Goal: Communication & Community: Answer question/provide support

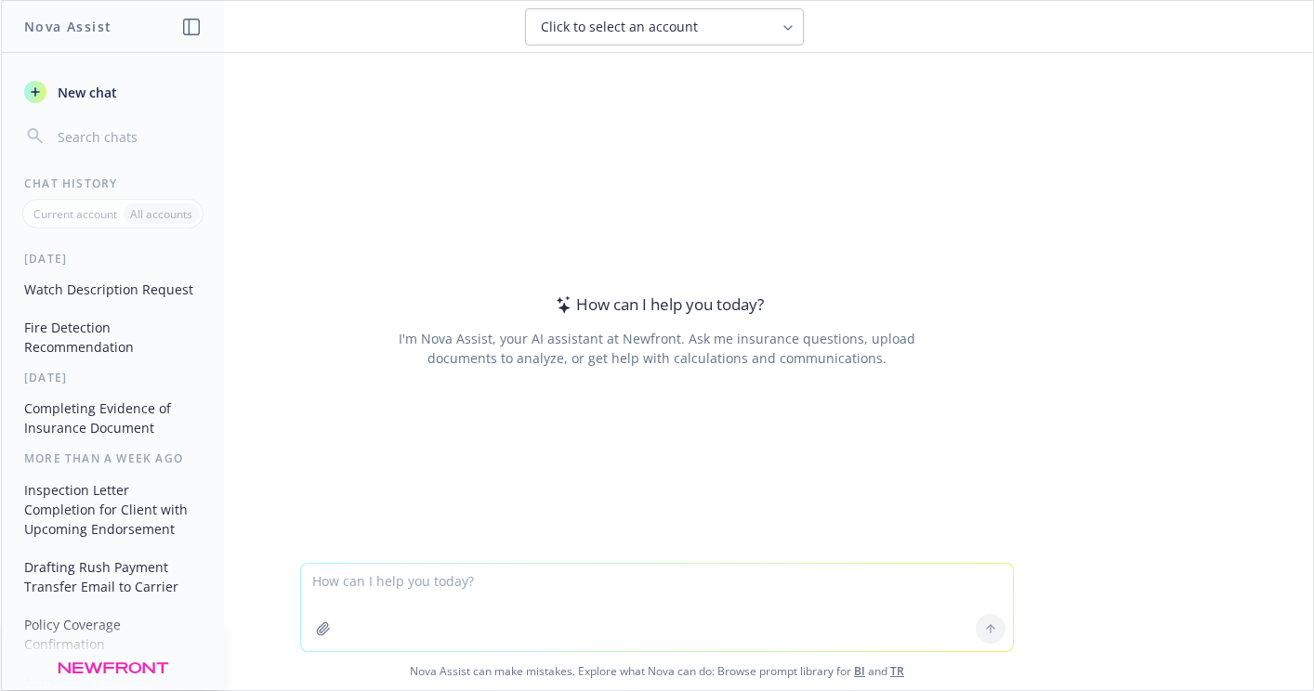
click at [105, 537] on button "Inspection Letter Completion for Client with Upcoming Endorsement" at bounding box center [113, 510] width 192 height 70
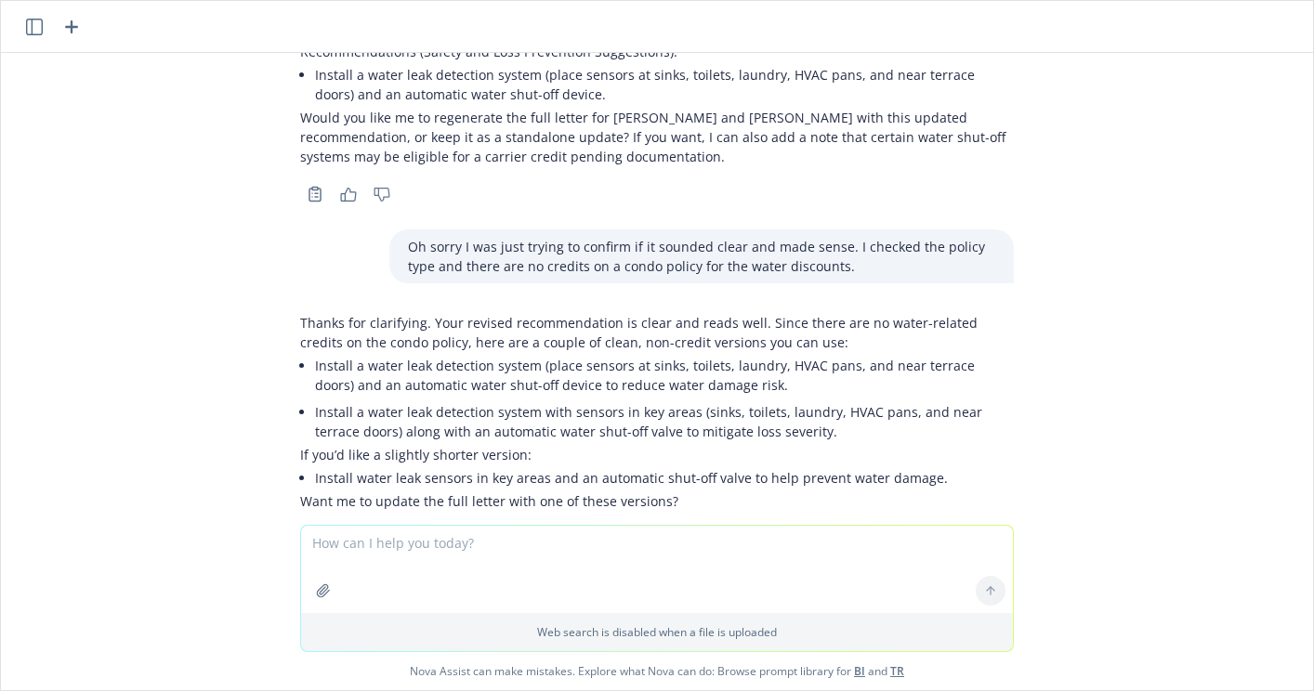
scroll to position [4084, 0]
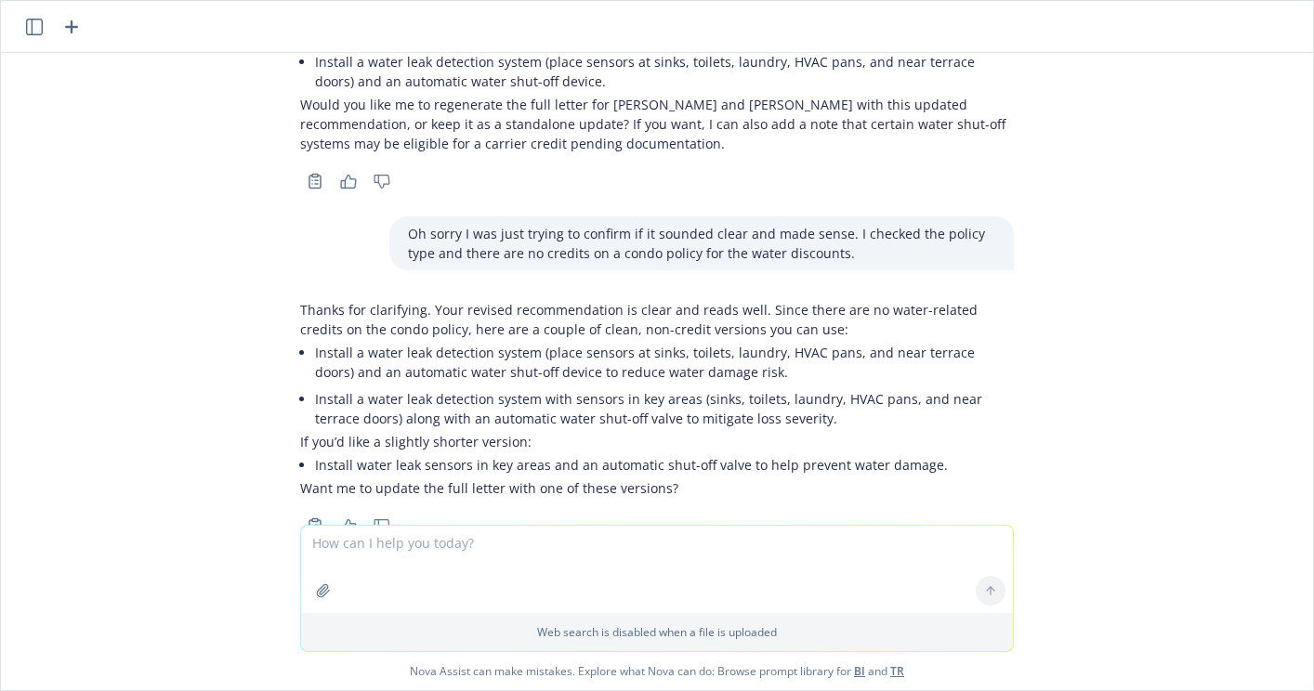
click at [472, 545] on textarea at bounding box center [657, 569] width 712 height 87
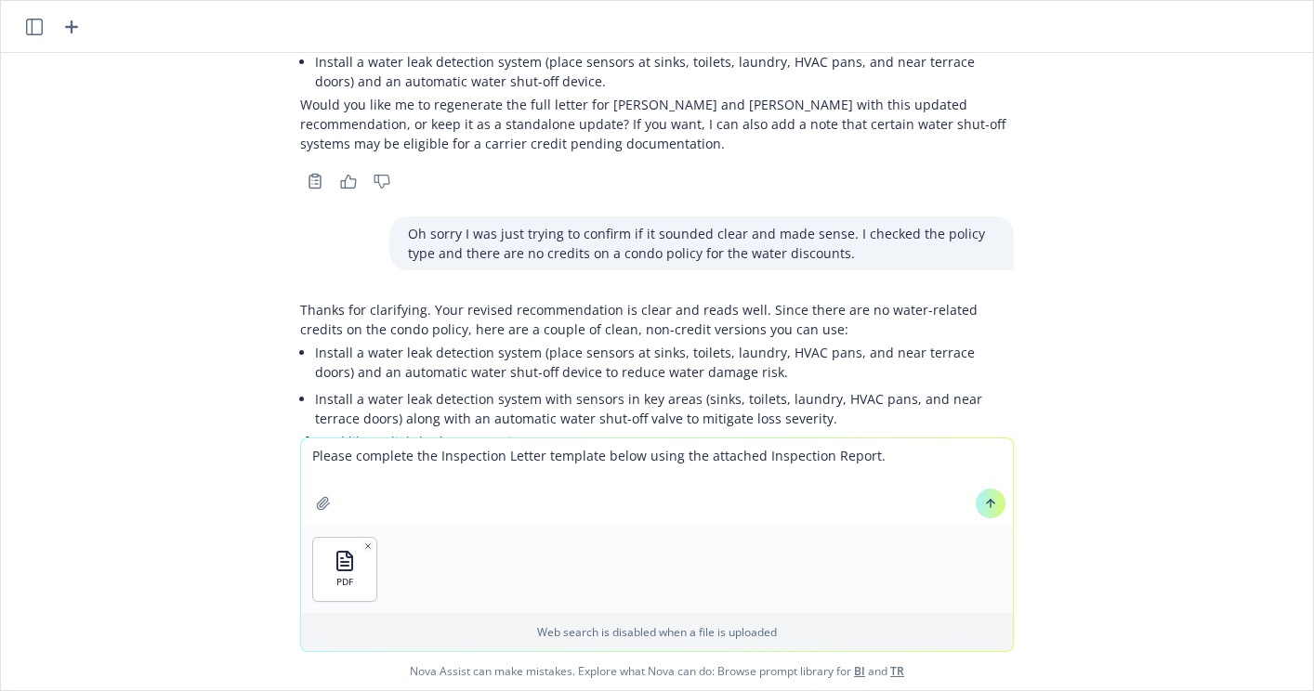
click at [876, 453] on textarea "Please complete the Inspection Letter template below using the attached Inspect…" at bounding box center [657, 482] width 712 height 87
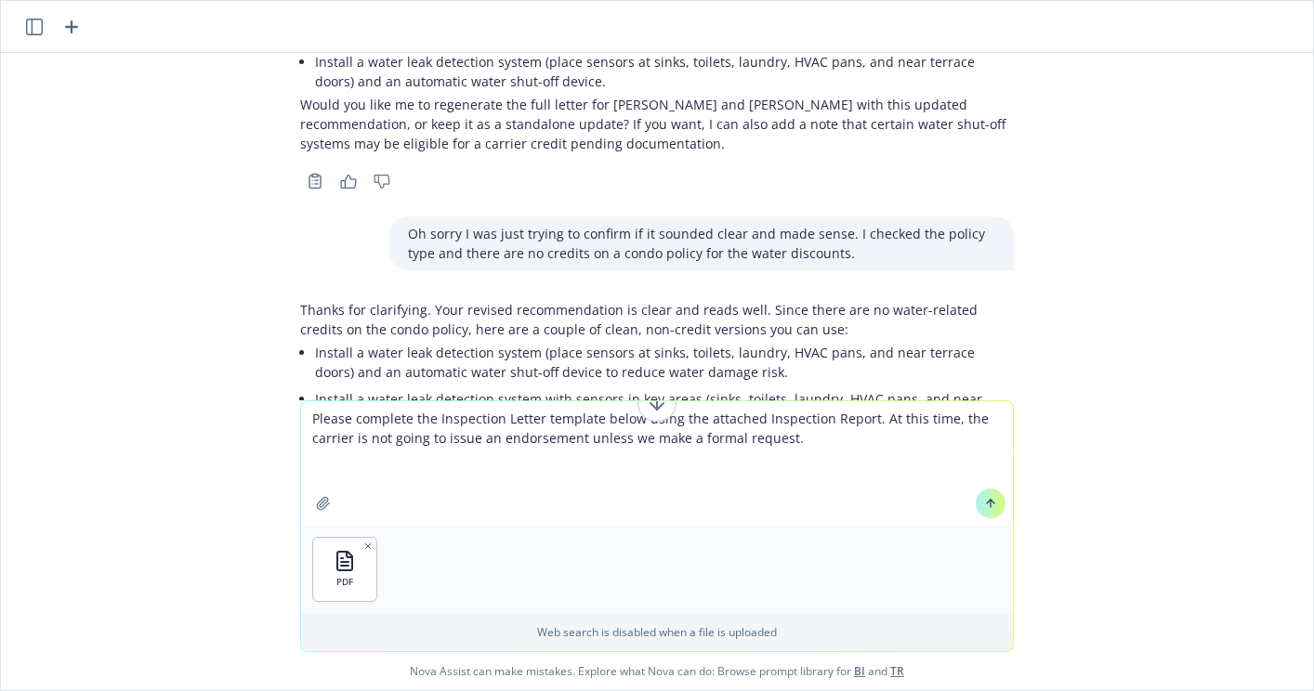
paste textarea "Lorem IPS, Do sita con ad elit. Seddoeiu tempor inci utl etdolorema aliqua enim…"
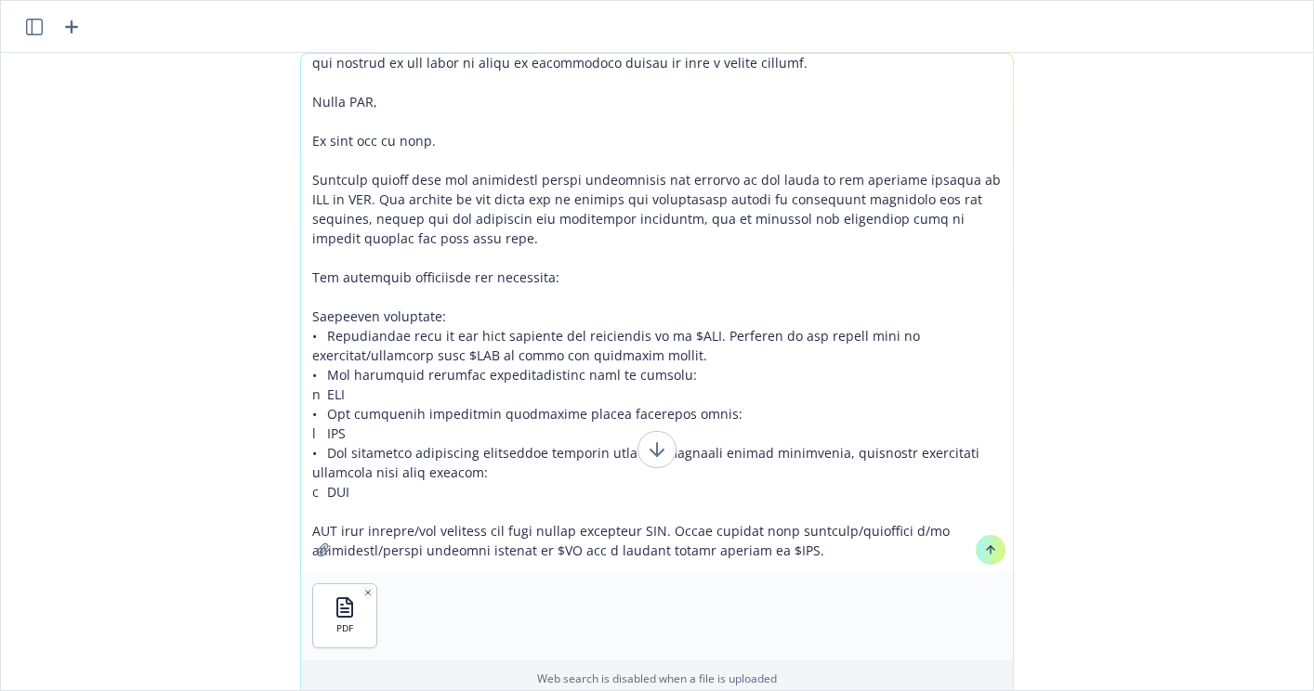
scroll to position [8, 0]
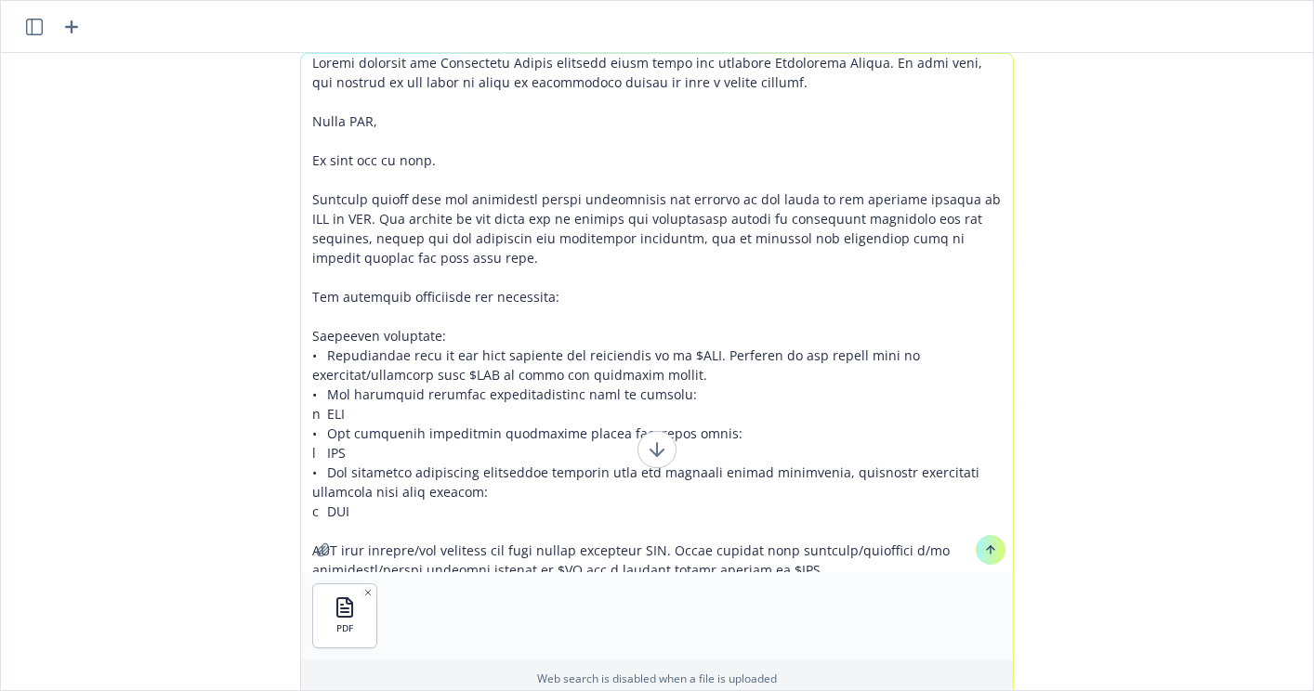
click at [352, 92] on textarea at bounding box center [657, 313] width 712 height 519
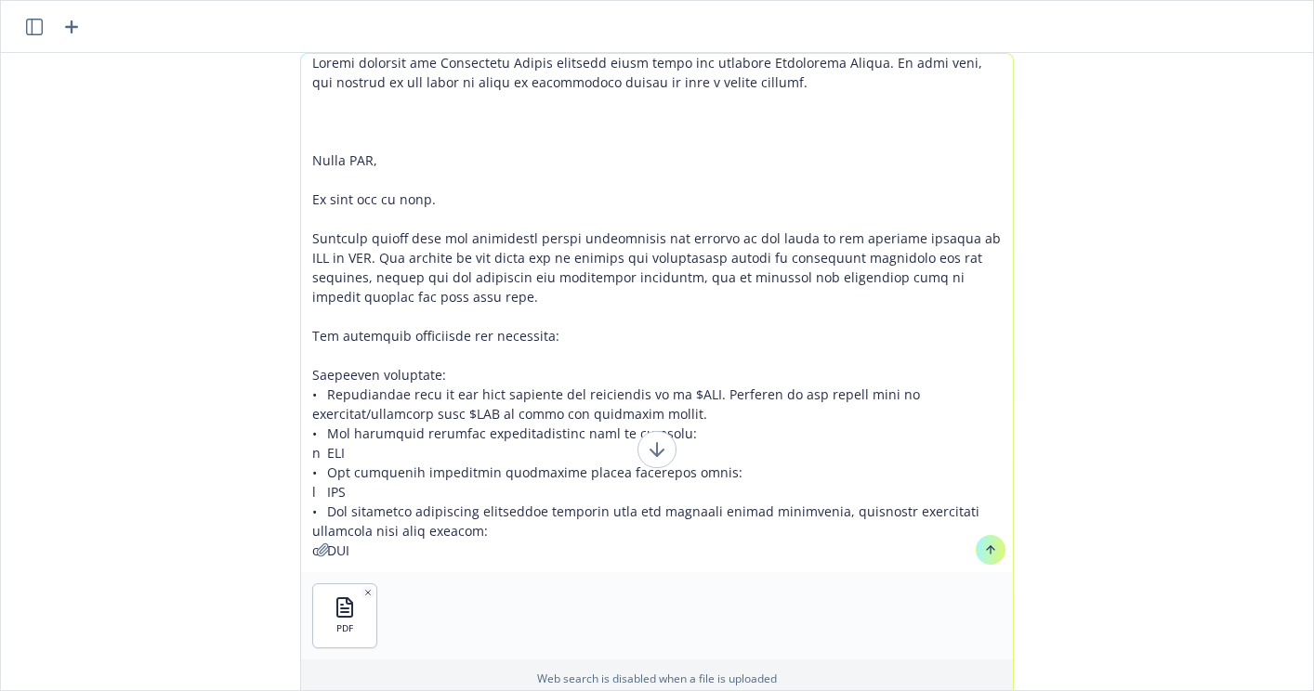
click at [665, 68] on textarea at bounding box center [657, 313] width 712 height 519
type textarea "Loremi dolorsit ame Consectetu Adipis elitsedd eiusm tempo incididuntu la etd m…"
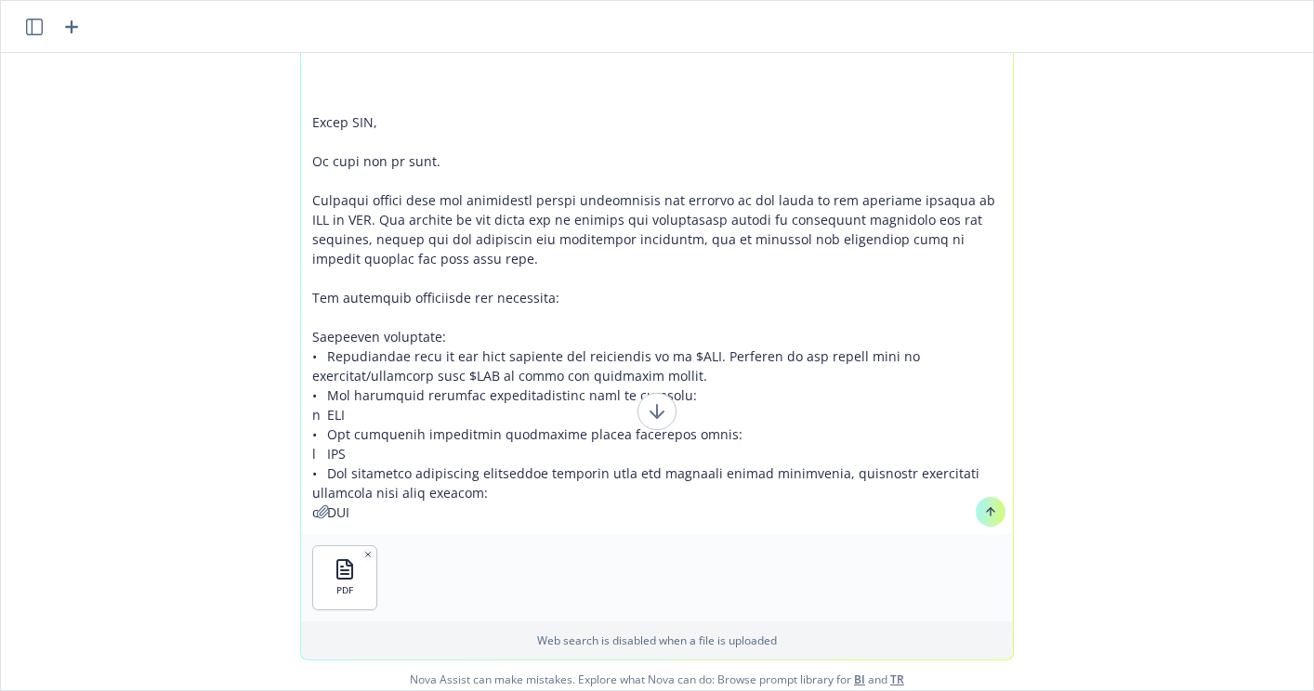
scroll to position [46, 0]
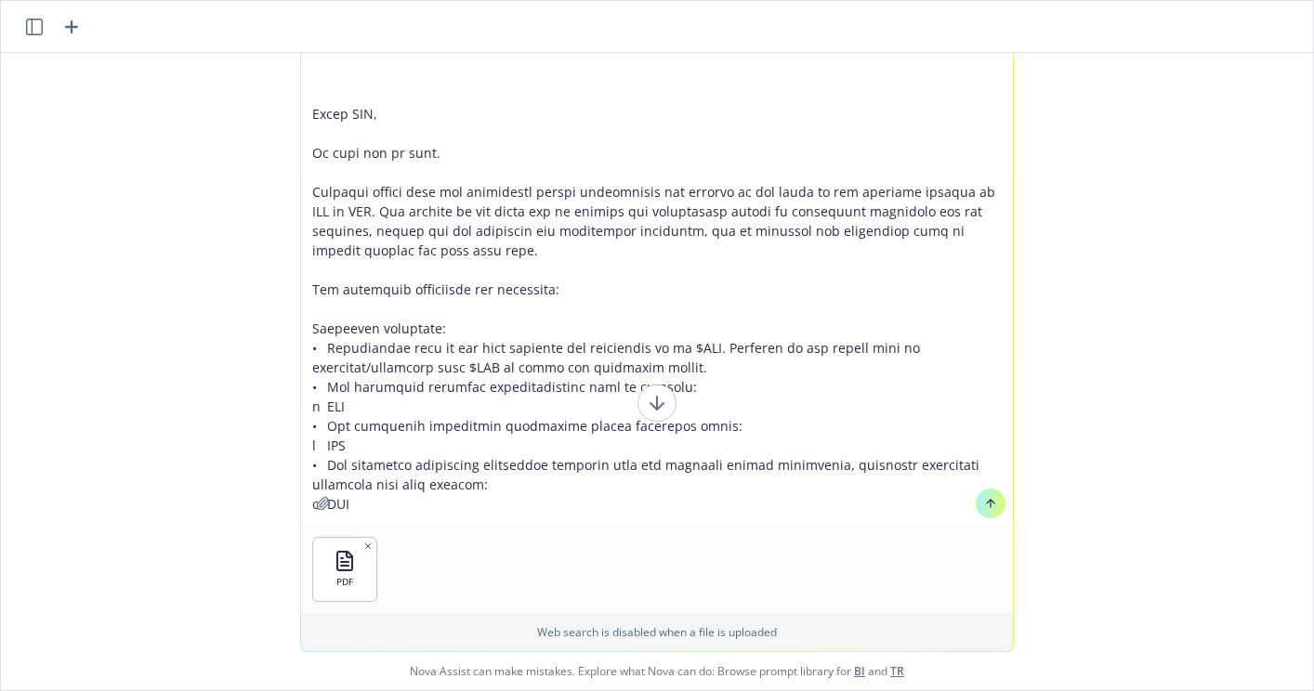
click at [976, 504] on button at bounding box center [991, 504] width 30 height 30
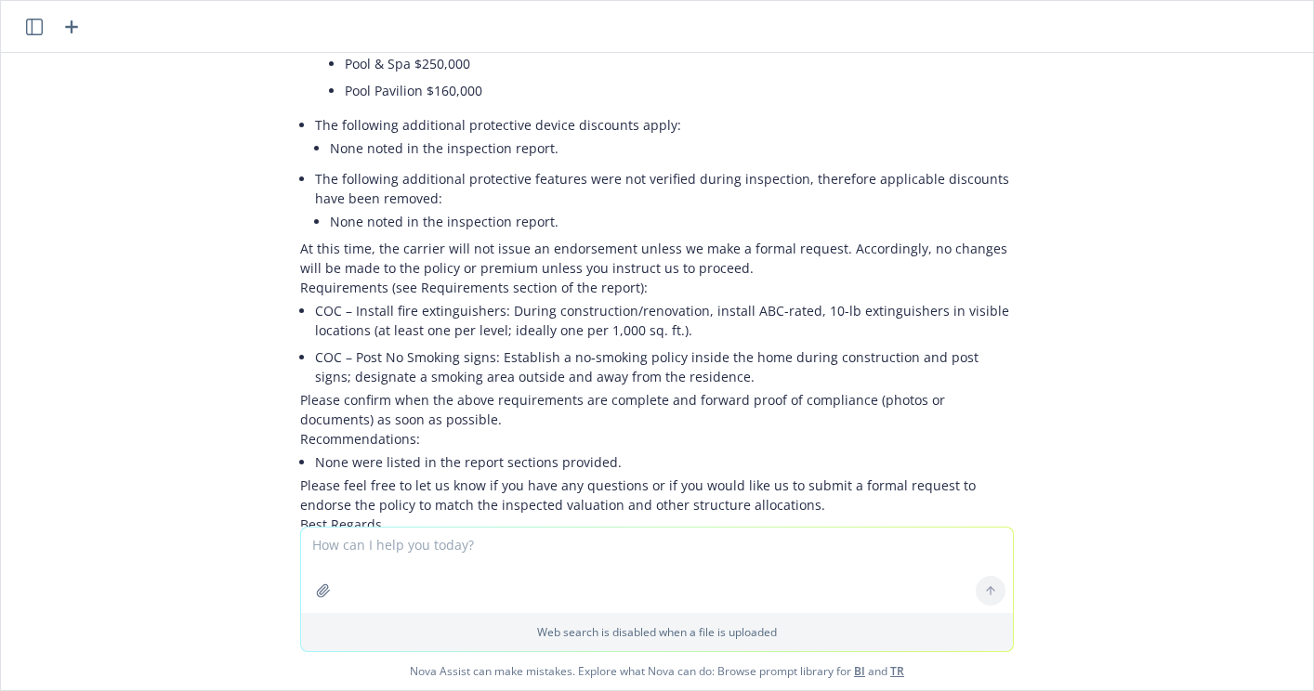
scroll to position [5705, 0]
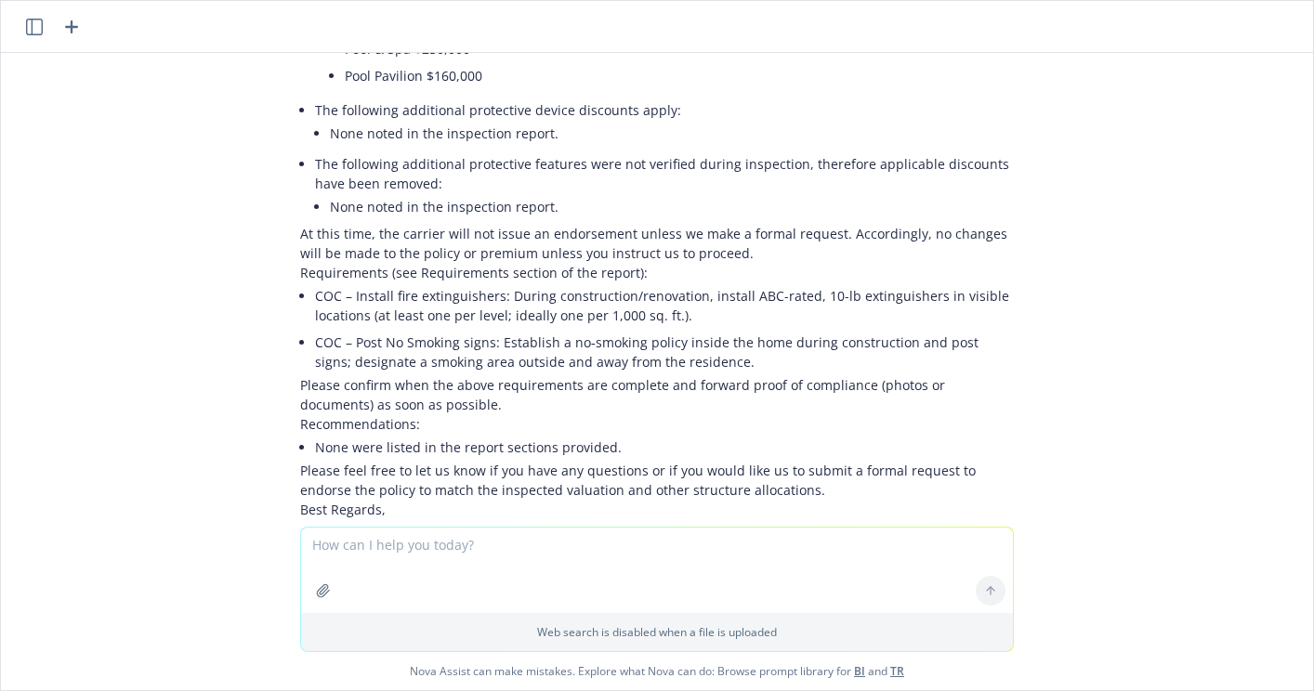
click at [1143, 271] on div "pdf Inspection Report.pdf PDF 25-26 Home Policy.PDF pdf Endorsement.pdf I need …" at bounding box center [657, 290] width 1312 height 474
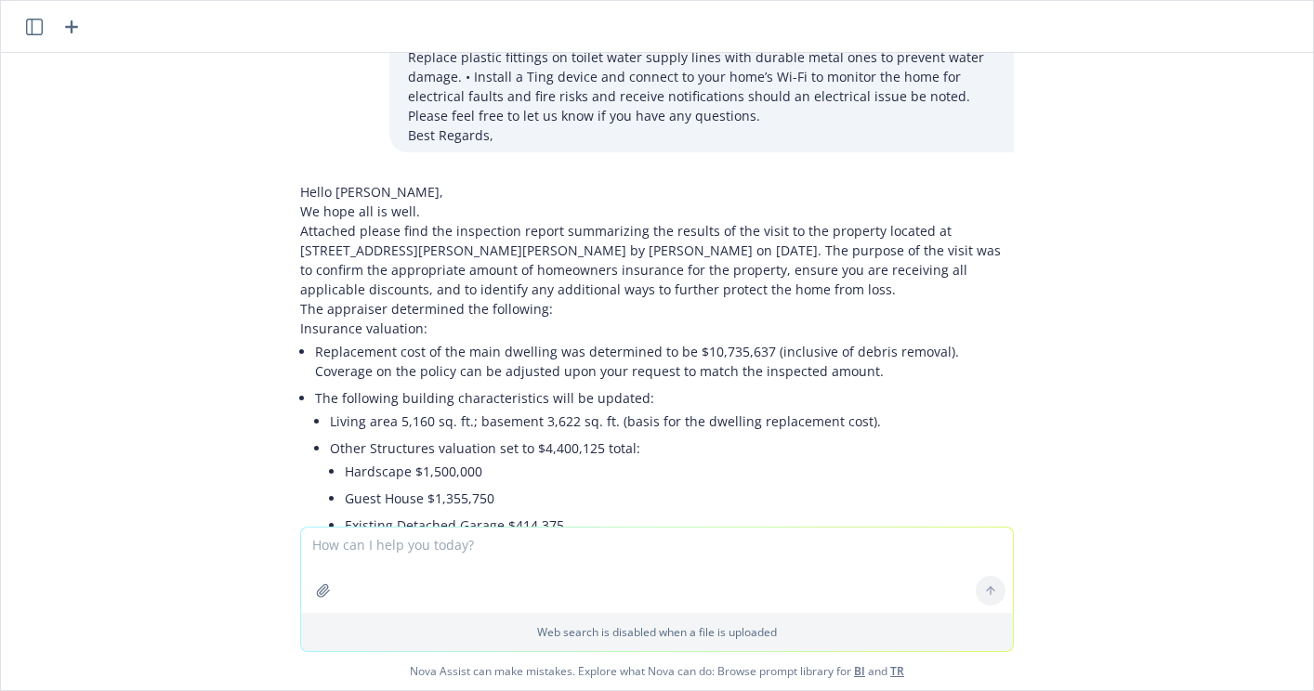
scroll to position [5240, 0]
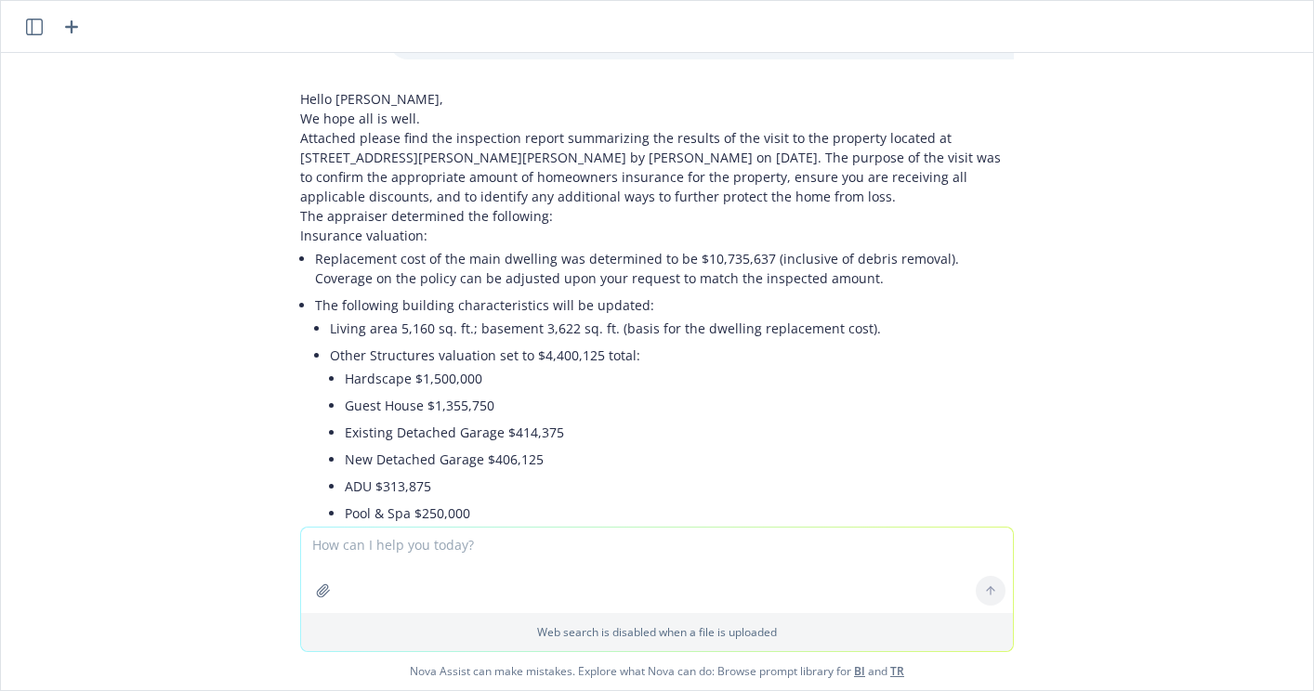
click at [970, 419] on li "Existing Detached Garage $414,375" at bounding box center [679, 432] width 669 height 27
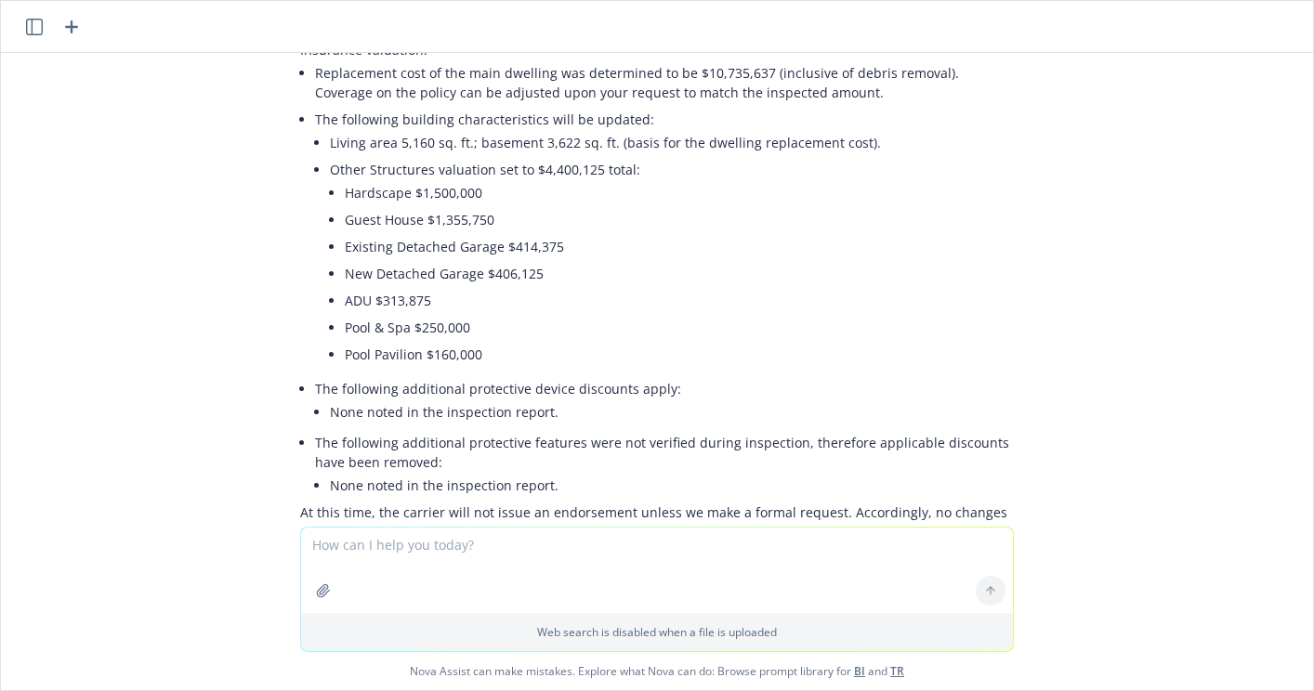
scroll to position [5519, 0]
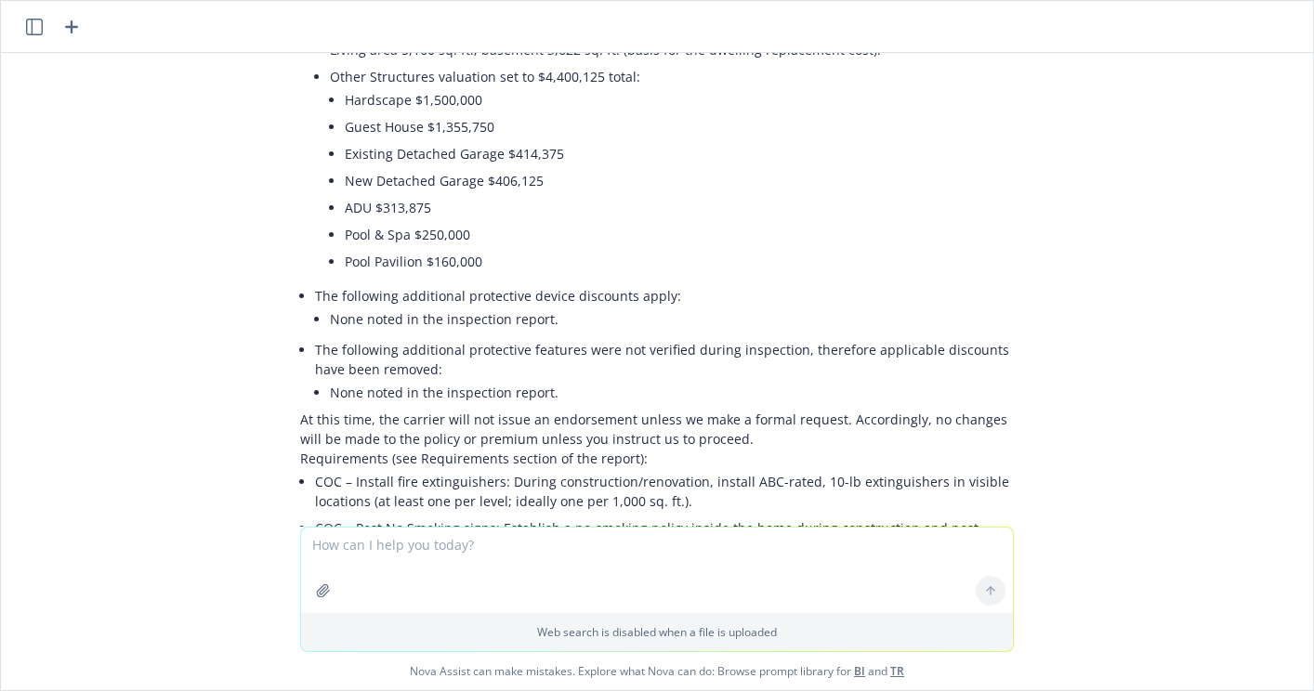
click at [698, 410] on p "At this time, the carrier will not issue an endorsement unless we make a formal…" at bounding box center [657, 429] width 714 height 39
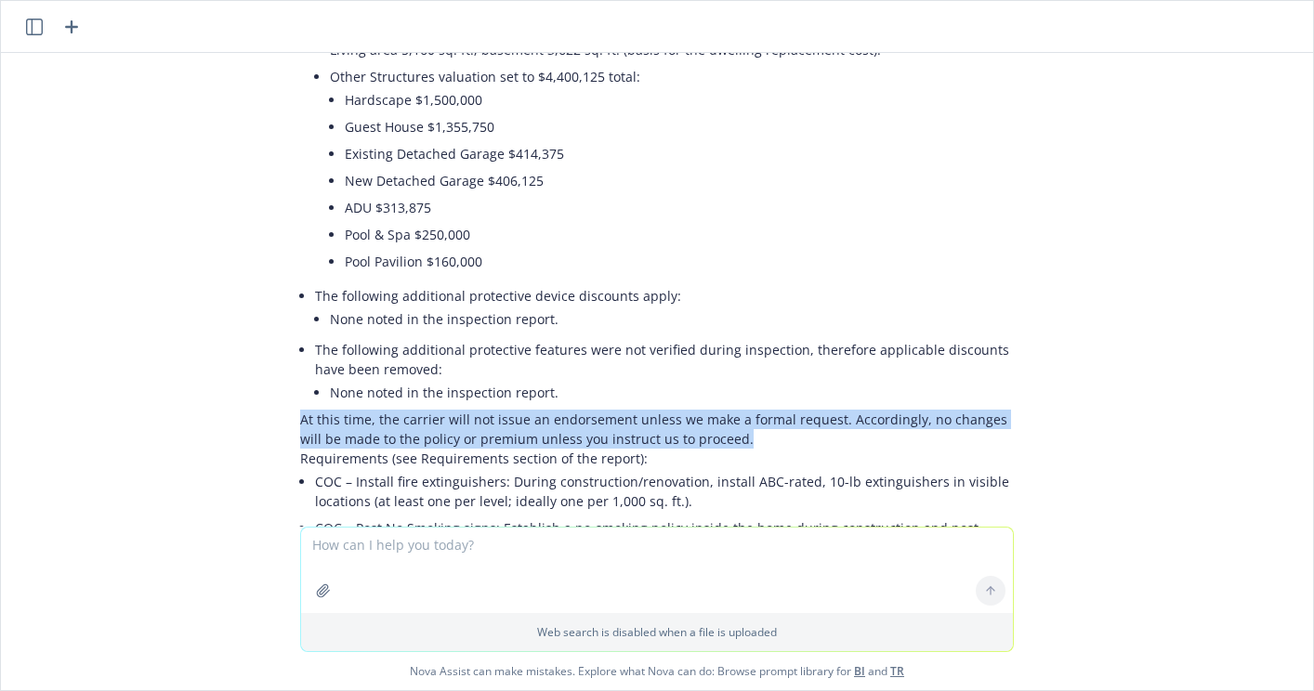
drag, startPoint x: 723, startPoint y: 361, endPoint x: 128, endPoint y: 335, distance: 595.3
click at [128, 335] on div "pdf Inspection Report.pdf PDF 25-26 Home Policy.PDF pdf Endorsement.pdf I need …" at bounding box center [657, 290] width 1312 height 474
copy p "At this time, the carrier will not issue an endorsement unless we make a formal…"
click at [684, 410] on p "At this time, the carrier will not issue an endorsement unless we make a formal…" at bounding box center [657, 429] width 714 height 39
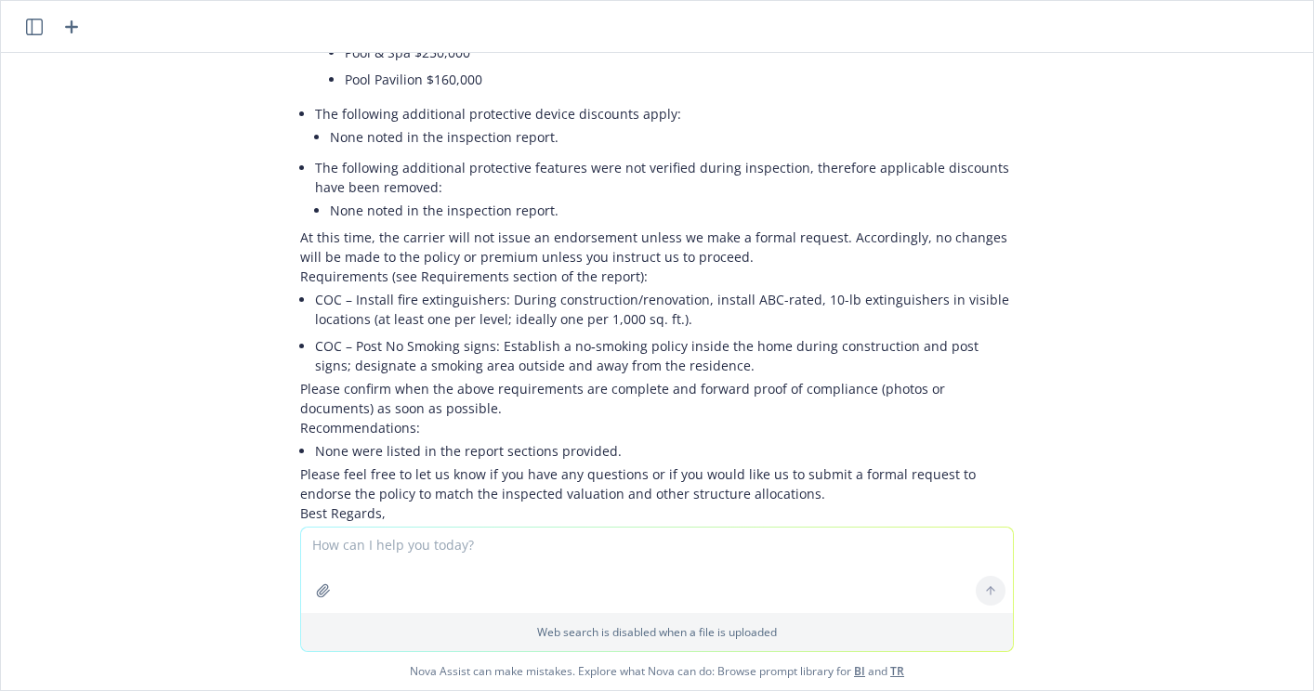
scroll to position [5705, 0]
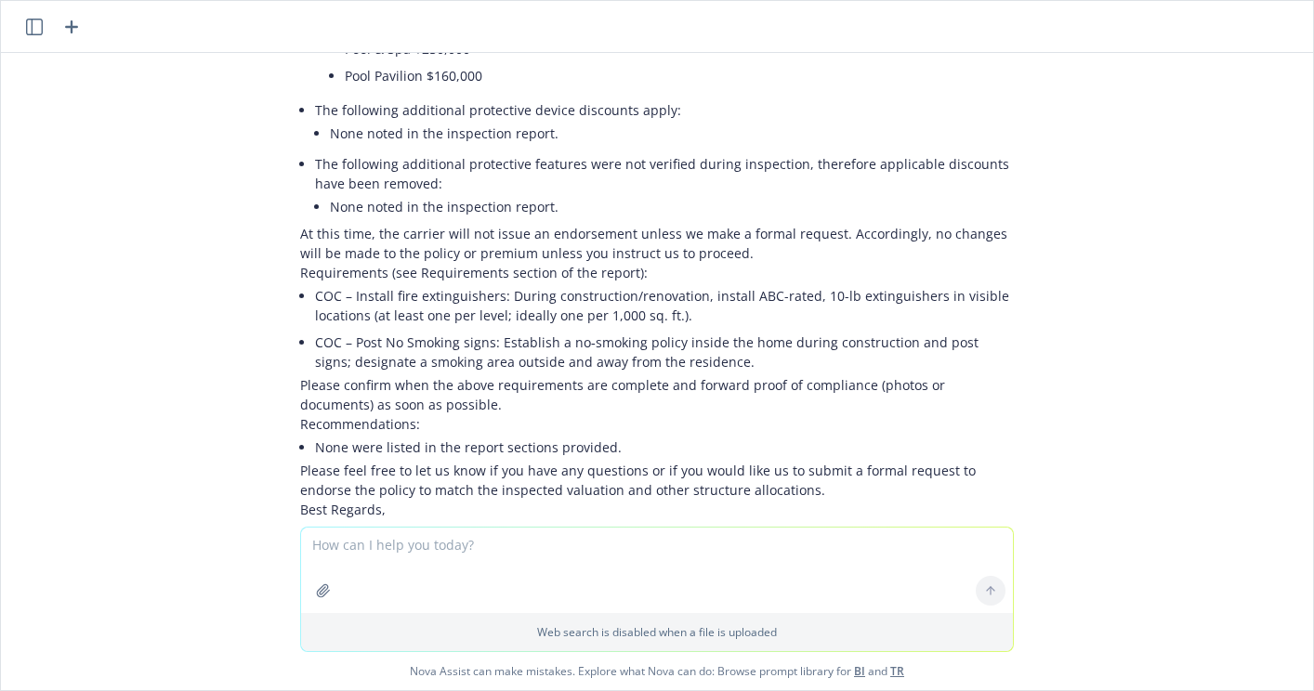
drag, startPoint x: 896, startPoint y: 514, endPoint x: 879, endPoint y: 489, distance: 30.2
click at [896, 583] on div at bounding box center [657, 594] width 1282 height 22
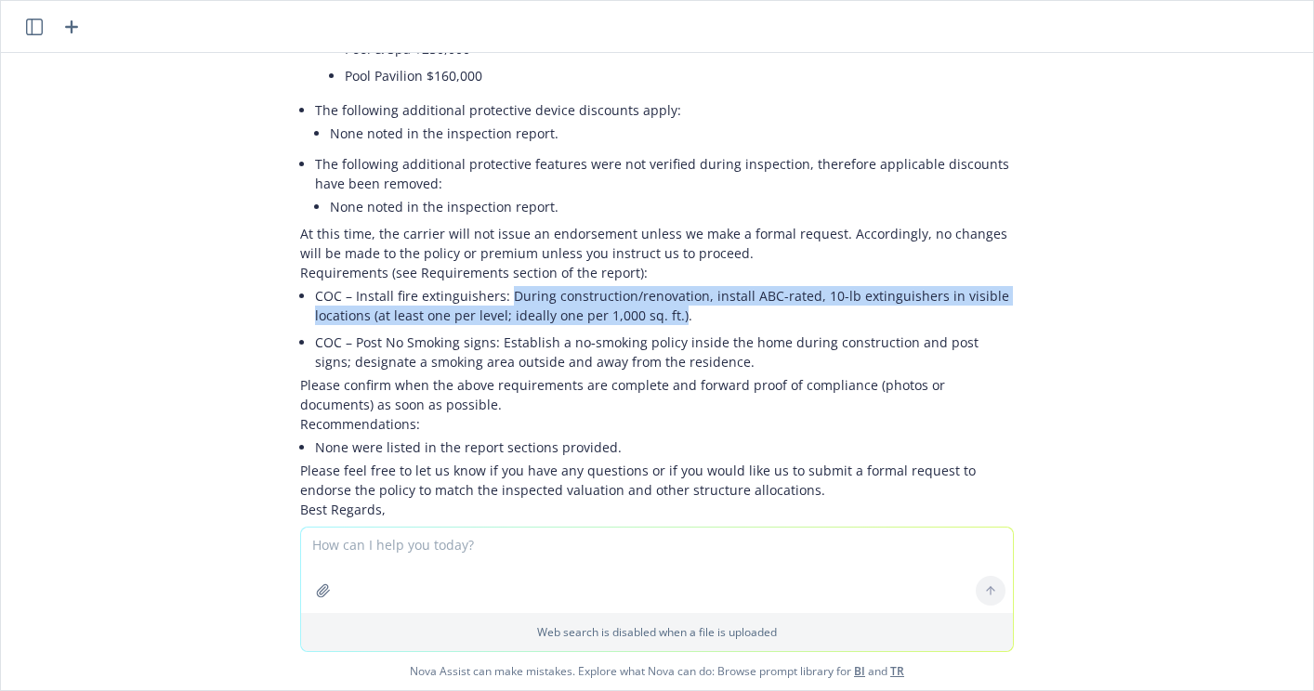
drag, startPoint x: 493, startPoint y: 222, endPoint x: 663, endPoint y: 237, distance: 170.7
click at [663, 282] on li "COC – Install fire extinguishers: During construction/renovation, install ABC-r…" at bounding box center [664, 305] width 699 height 46
drag, startPoint x: 677, startPoint y: 238, endPoint x: 493, endPoint y: 217, distance: 185.2
click at [493, 282] on li "COC – Install fire extinguishers: During construction/renovation, install ABC-r…" at bounding box center [664, 305] width 699 height 46
copy li "During construction/renovation, install ABC-rated, 10-lb extinguishers in visib…"
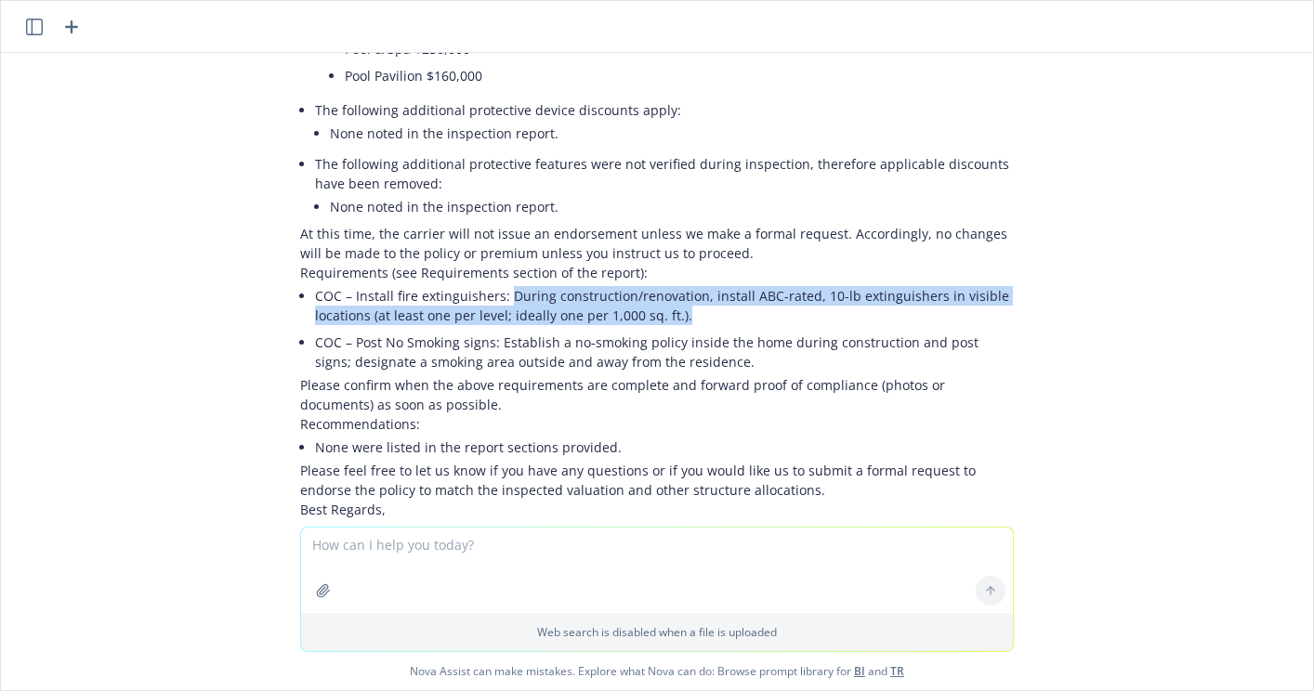
click at [598, 329] on li "COC – Post No Smoking signs: Establish a no‑smoking policy inside the home duri…" at bounding box center [664, 352] width 699 height 46
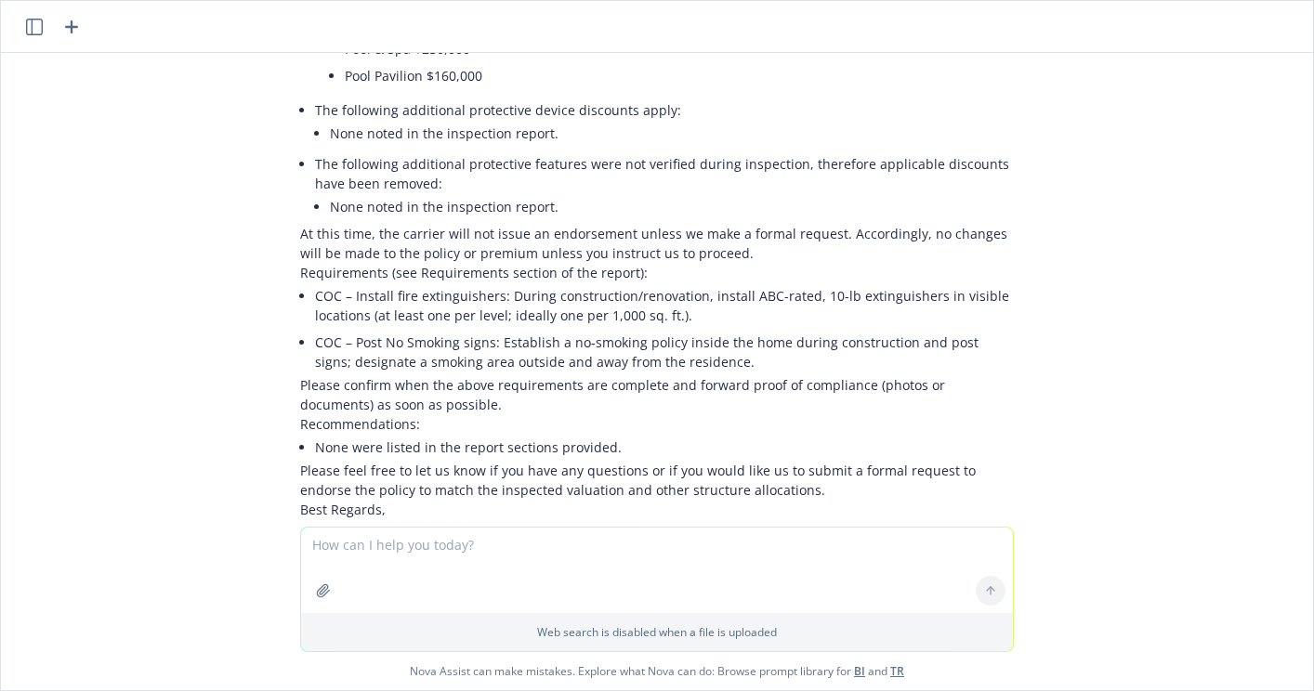
click at [490, 329] on li "COC – Post No Smoking signs: Establish a no‑smoking policy inside the home duri…" at bounding box center [664, 352] width 699 height 46
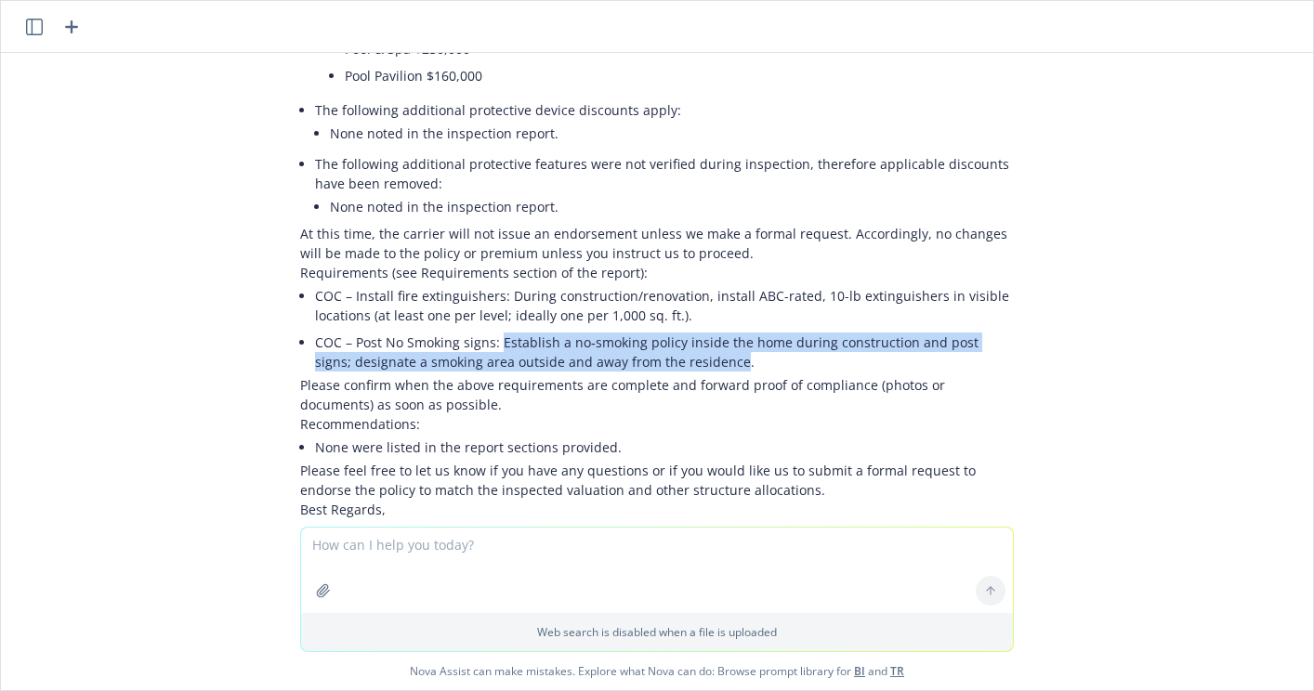
drag, startPoint x: 486, startPoint y: 264, endPoint x: 684, endPoint y: 275, distance: 198.2
click at [684, 329] on li "COC – Post No Smoking signs: Establish a no‑smoking policy inside the home duri…" at bounding box center [664, 352] width 699 height 46
copy li "Establish a no‑smoking policy inside the home during construction and post sign…"
